Goal: Information Seeking & Learning: Learn about a topic

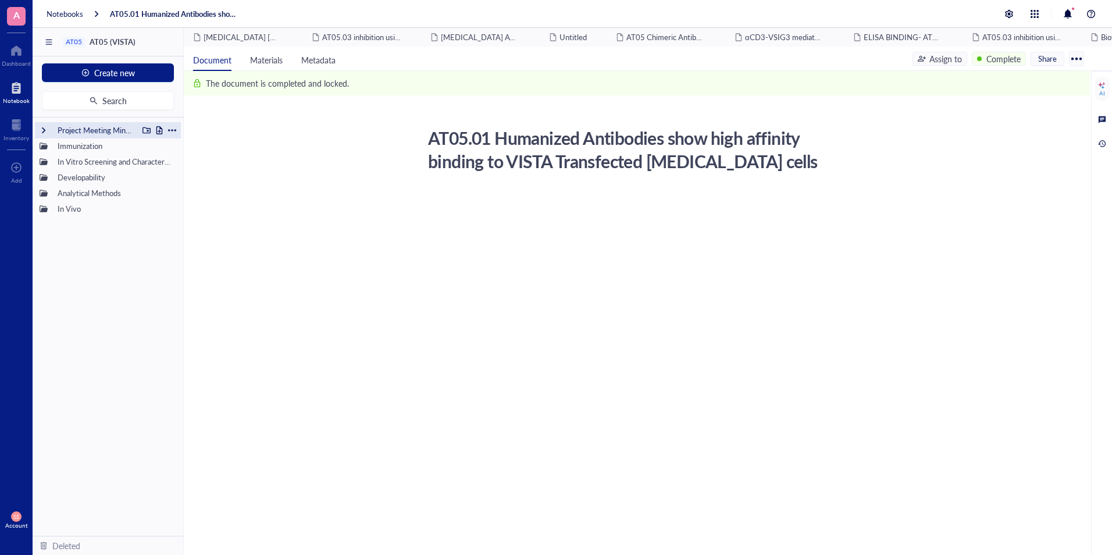
click at [47, 134] on div at bounding box center [44, 130] width 8 height 8
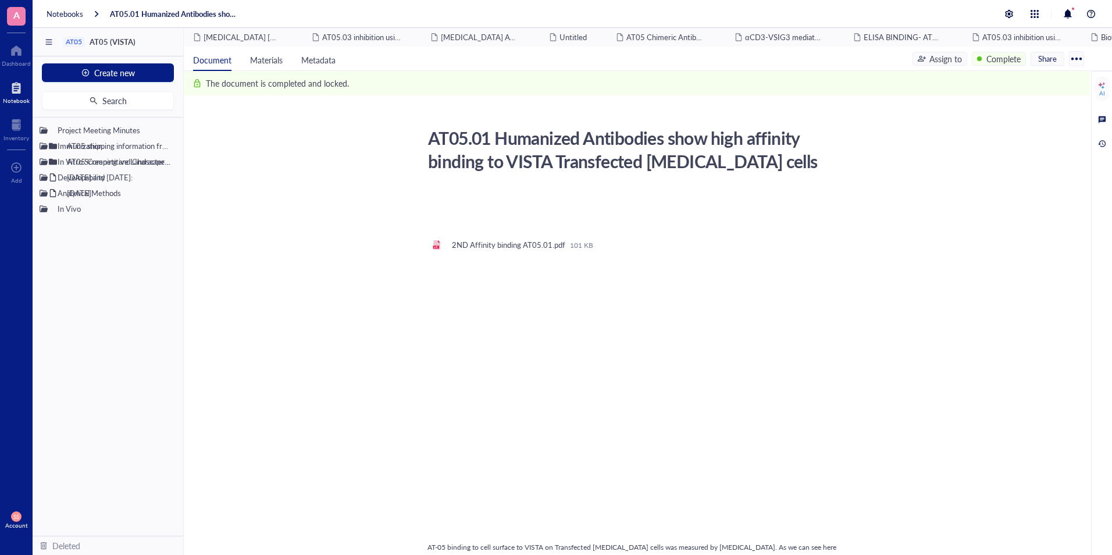
click at [149, 260] on li "Analytical Methods" at bounding box center [108, 256] width 146 height 16
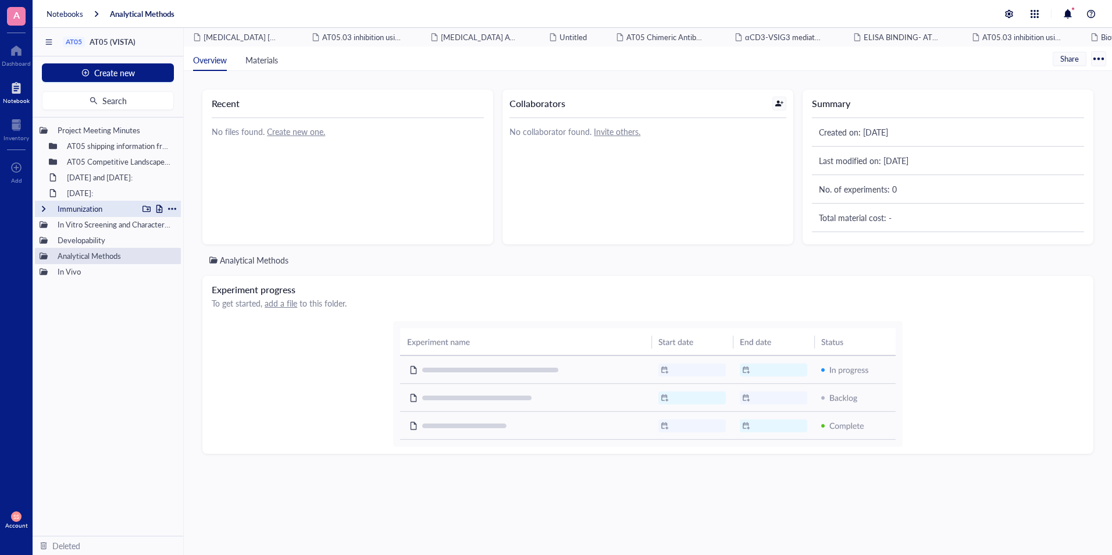
click at [42, 211] on div at bounding box center [44, 209] width 8 height 8
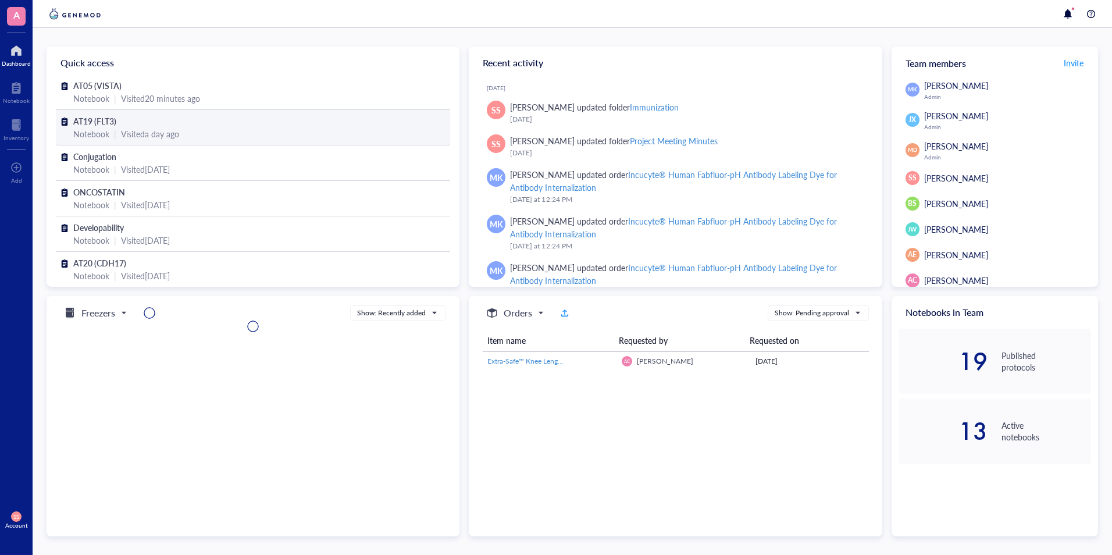
click at [87, 112] on div "AT19 (FLT3) Notebook | Visited a day ago" at bounding box center [253, 127] width 394 height 35
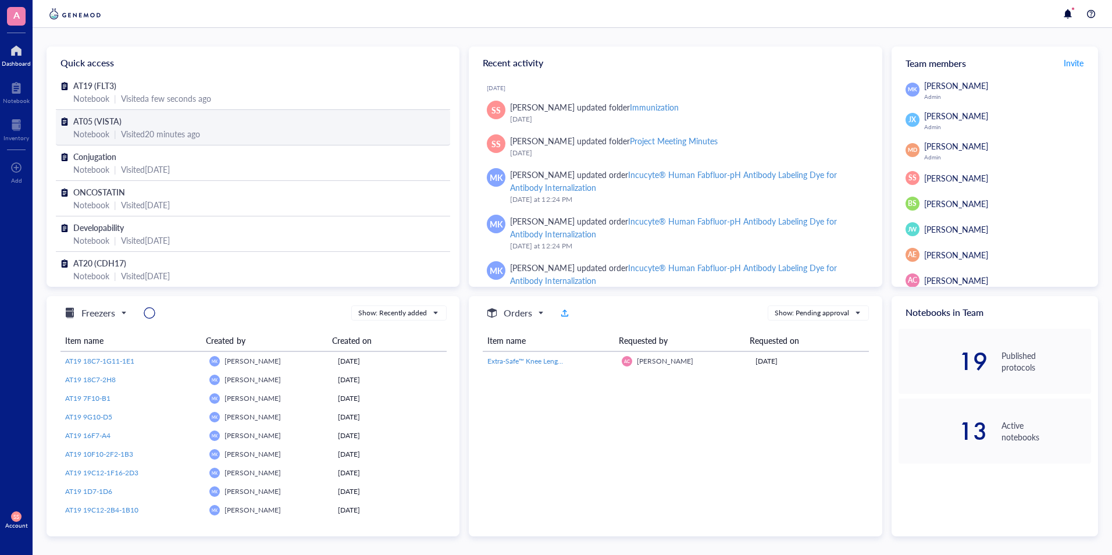
click at [100, 125] on span "AT05 (VISTA)" at bounding box center [97, 121] width 48 height 12
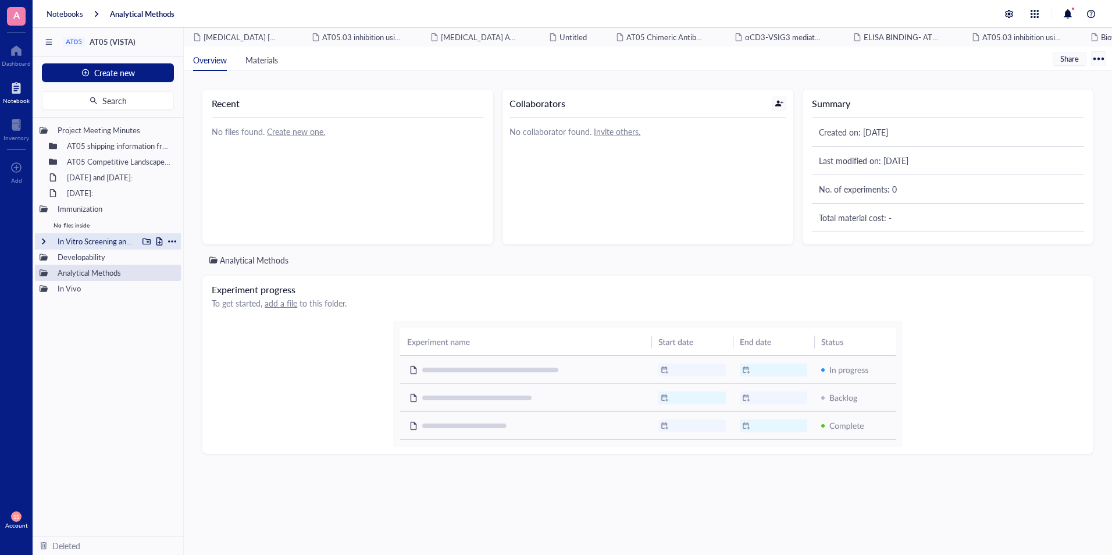
click at [44, 241] on div at bounding box center [44, 241] width 8 height 8
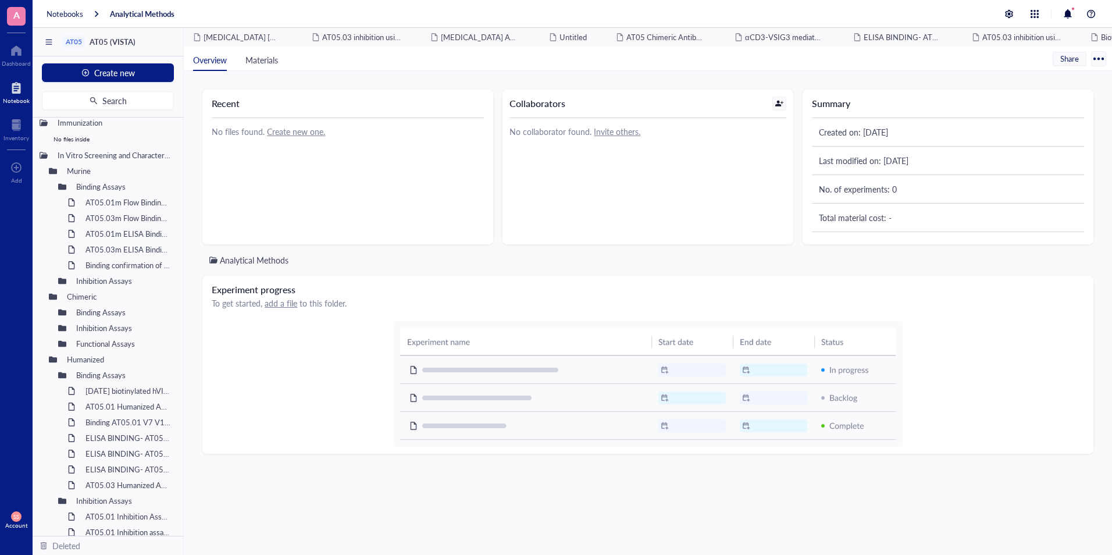
scroll to position [87, 0]
click at [54, 169] on div at bounding box center [53, 170] width 8 height 8
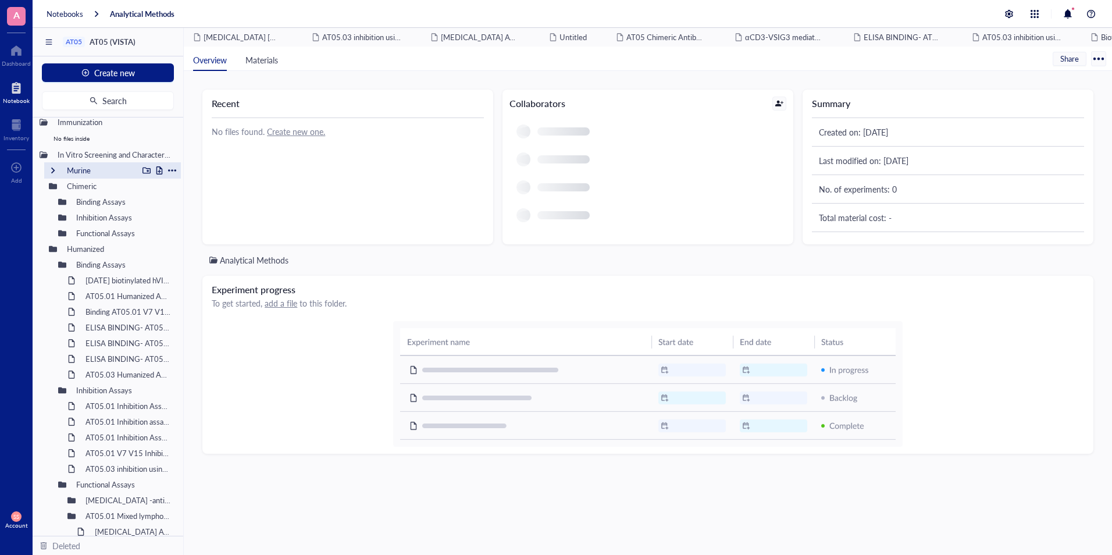
click at [54, 169] on div at bounding box center [53, 170] width 8 height 8
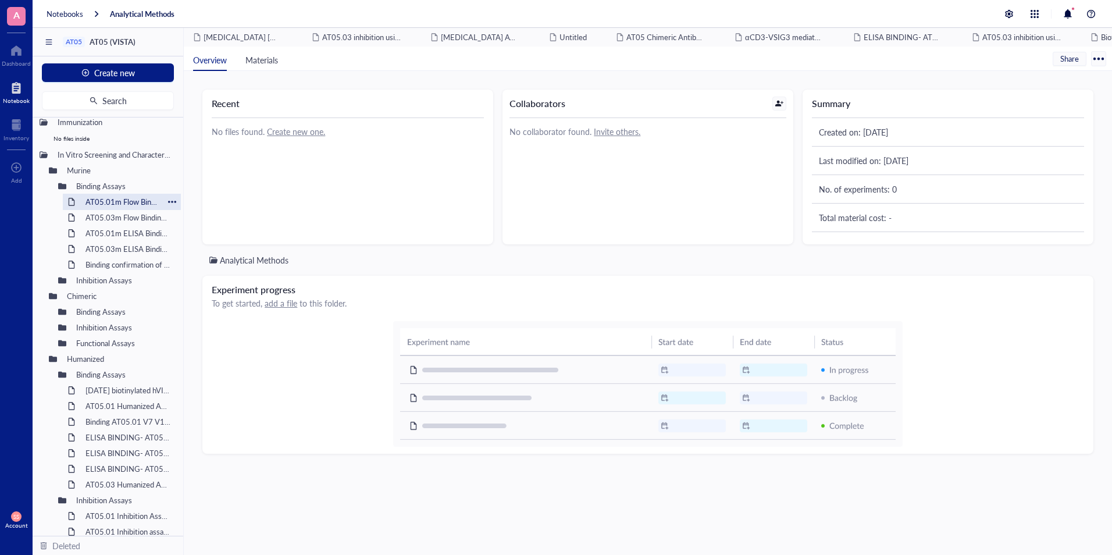
click at [83, 200] on div "AT05.01m Flow Binding to THP-1 Cell Surface" at bounding box center [121, 202] width 83 height 16
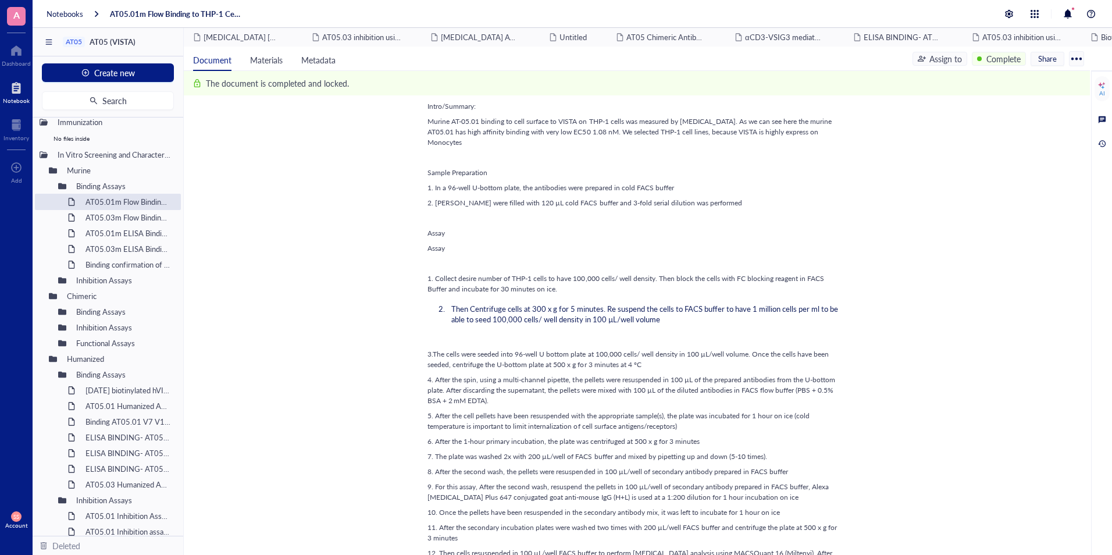
scroll to position [410, 0]
click at [115, 221] on div "AT05.03m Flow Binding to THP-1 Cell Surface" at bounding box center [121, 217] width 83 height 16
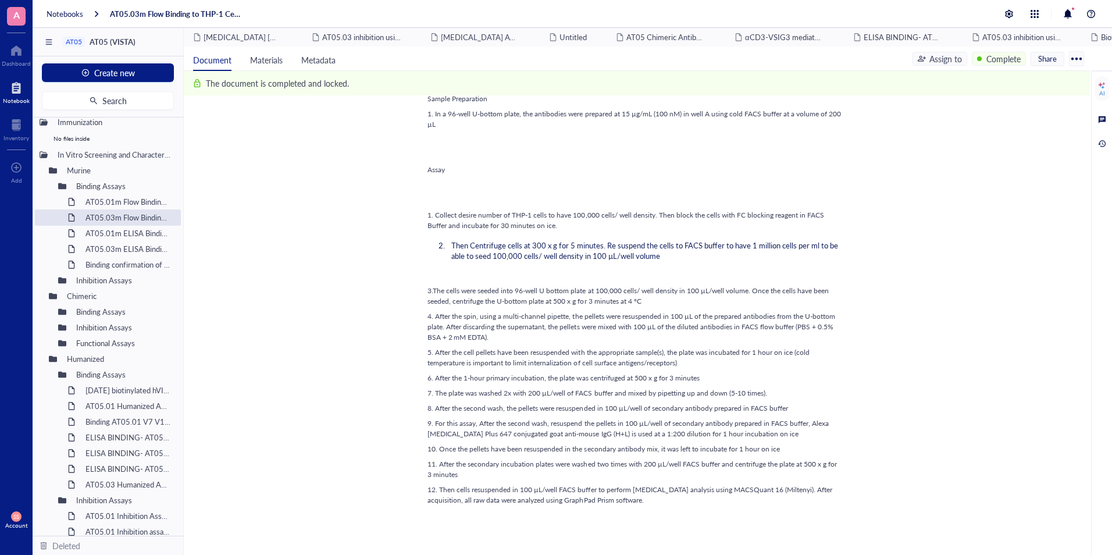
scroll to position [458, 0]
click at [64, 309] on div at bounding box center [62, 312] width 8 height 8
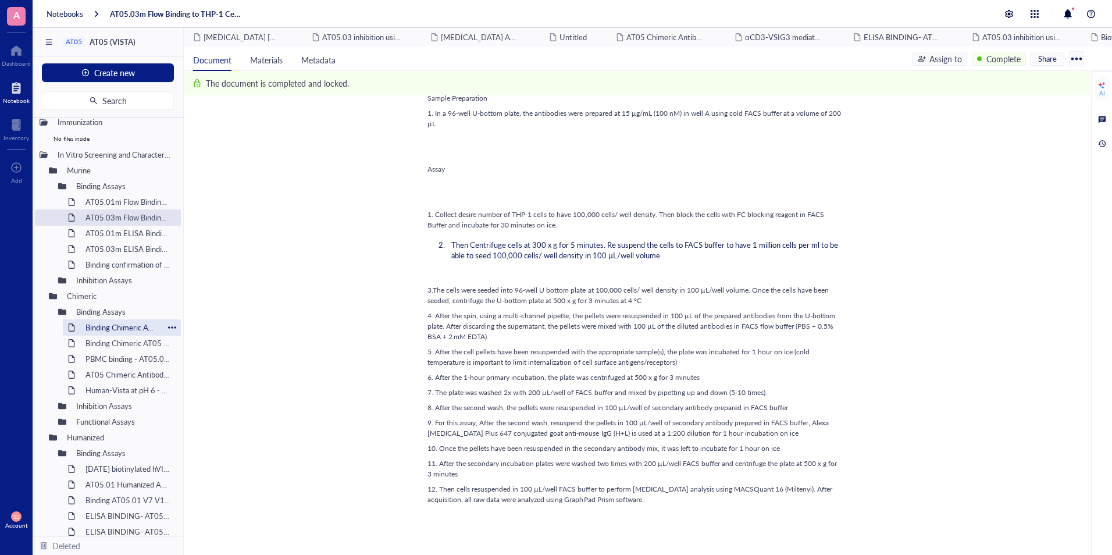
click at [68, 329] on div at bounding box center [71, 327] width 8 height 8
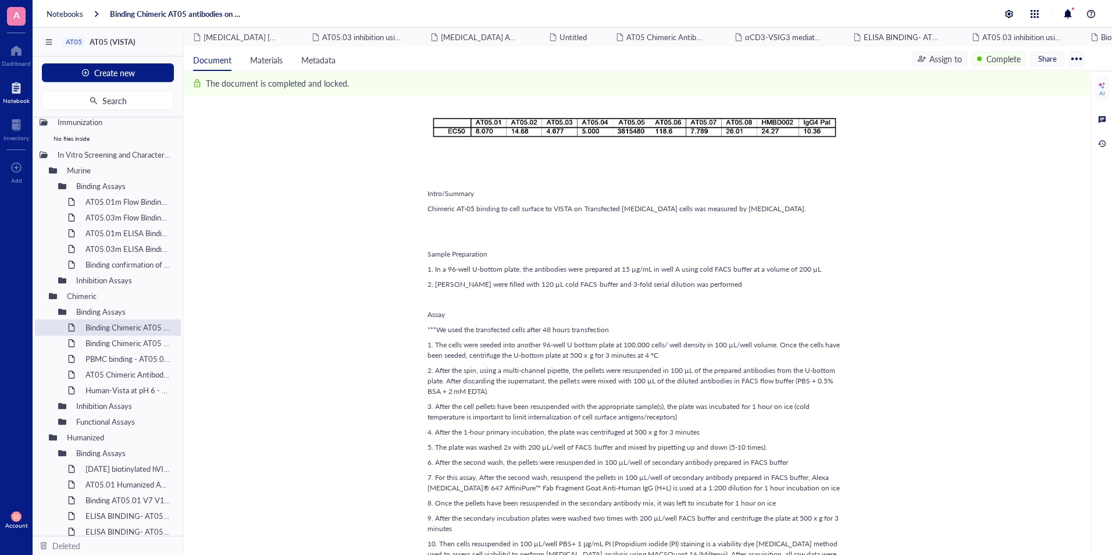
scroll to position [781, 0]
click at [92, 355] on div "PBMC binding - AT05.01, 02, 03 Chimeric binding to Monocytes and T cells of PBMC" at bounding box center [121, 359] width 83 height 16
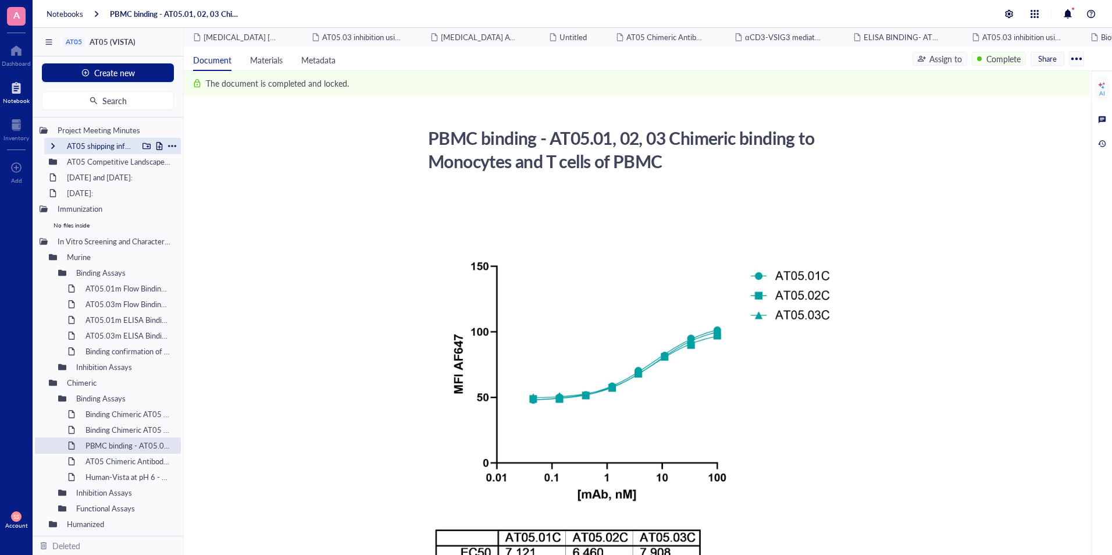
click at [78, 141] on div "AT05 shipping information from Genoway to [GEOGRAPHIC_DATA]" at bounding box center [100, 146] width 76 height 16
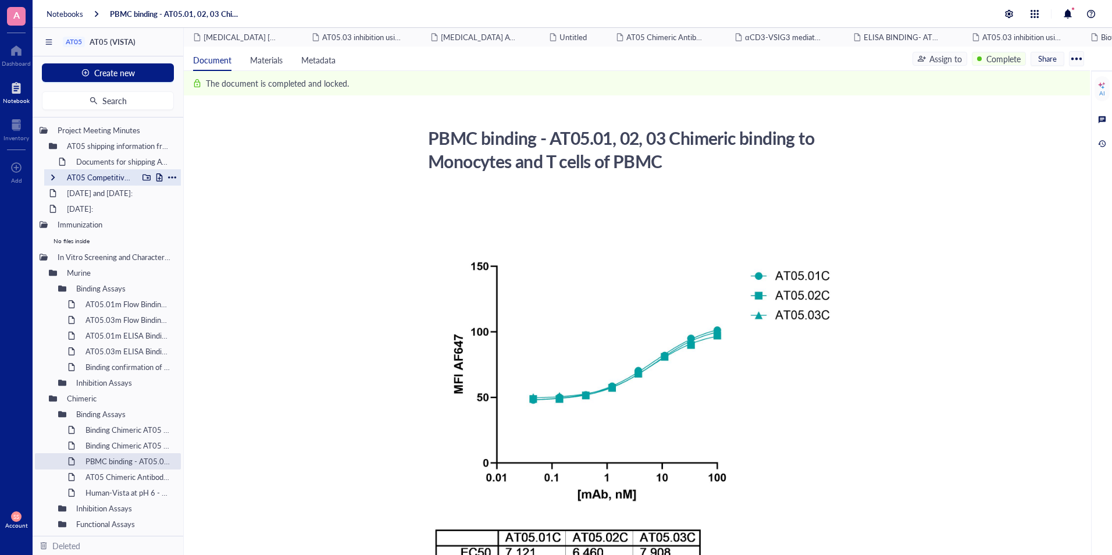
click at [81, 175] on div "AT05 Competitive Landscape and mechanism of action AT05" at bounding box center [100, 177] width 76 height 16
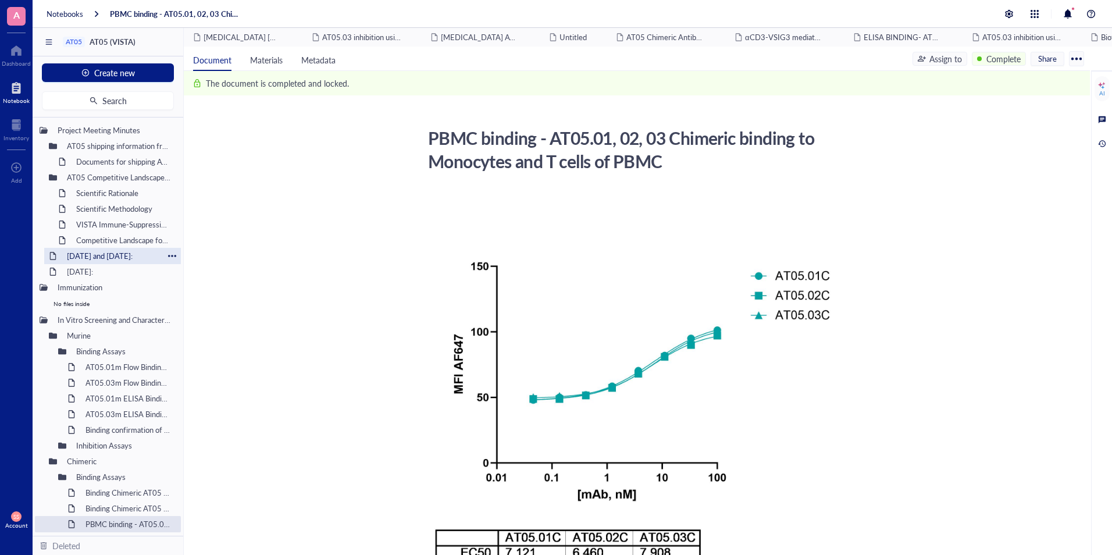
click at [88, 255] on div "[DATE] and [DATE]:" at bounding box center [113, 256] width 102 height 16
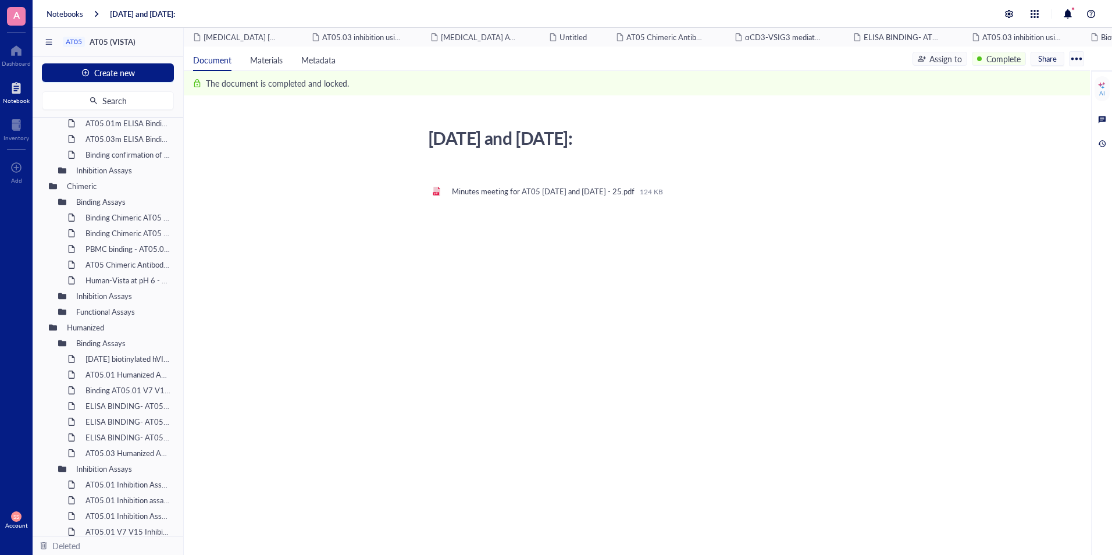
scroll to position [276, 0]
click at [62, 168] on div at bounding box center [62, 170] width 8 height 8
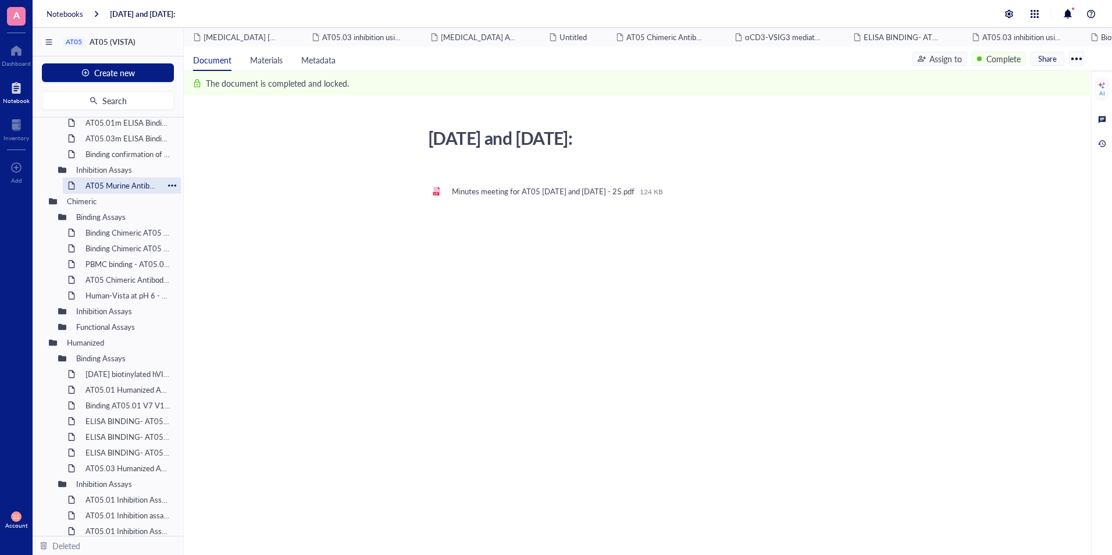
click at [97, 183] on div "AT05 Murine Antibodies Block VSIG3:VISTA Binding" at bounding box center [121, 185] width 83 height 16
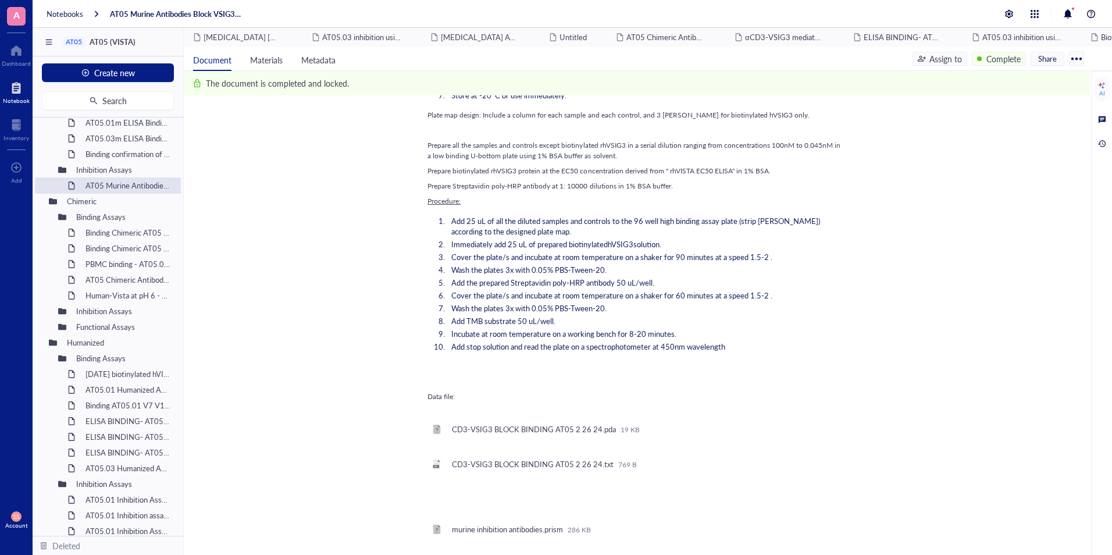
scroll to position [1068, 0]
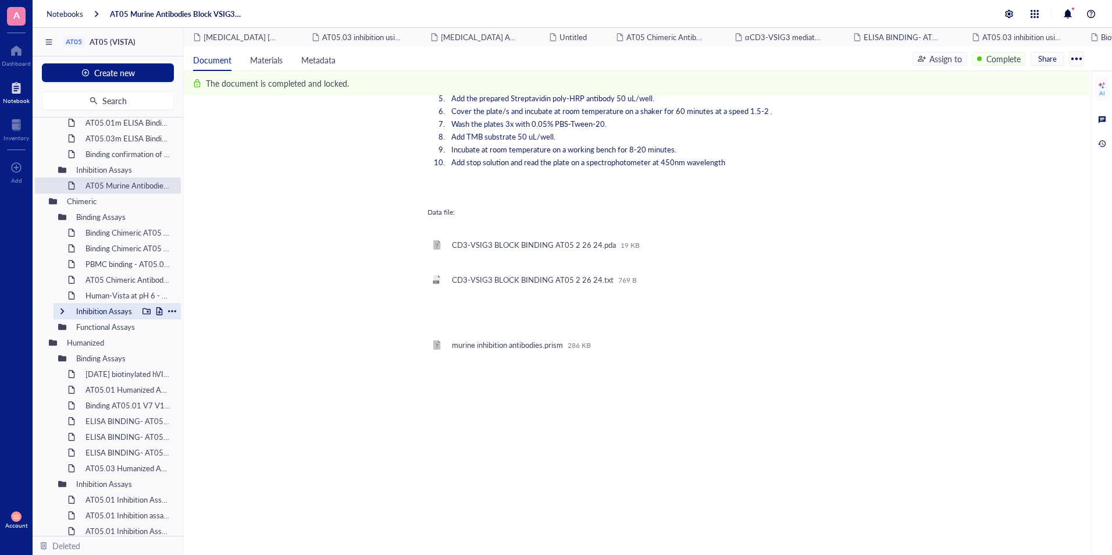
click at [61, 308] on div at bounding box center [62, 311] width 8 height 8
click at [62, 343] on div at bounding box center [62, 343] width 8 height 8
